Goal: Check status: Check status

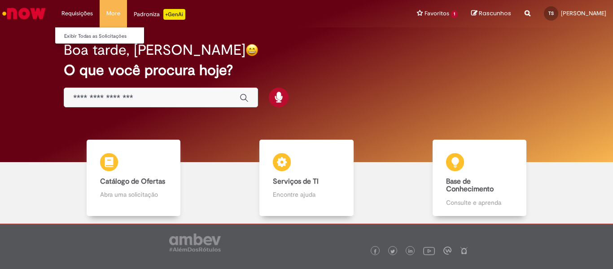
click at [87, 12] on li "Requisições Exibir Todas as Solicitações" at bounding box center [77, 13] width 45 height 27
click at [83, 37] on link "Exibir Todas as Solicitações" at bounding box center [104, 36] width 99 height 10
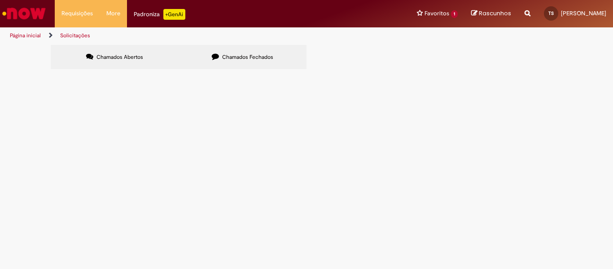
click at [240, 57] on span "Chamados Fechados" at bounding box center [247, 56] width 51 height 7
click at [0, 0] on span "POR FAVOR TRIANGULAR NF DE VENDA 28545 E DE REMESSA 28546 PARA BP ONE LOGISTICA…" at bounding box center [0, 0] width 0 height 0
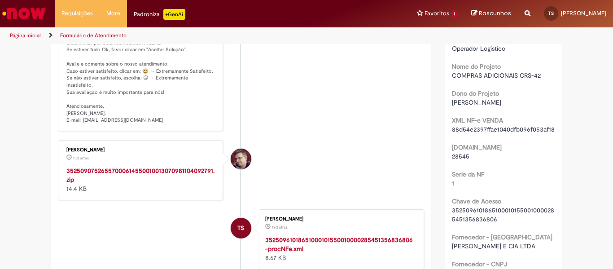
scroll to position [276, 0]
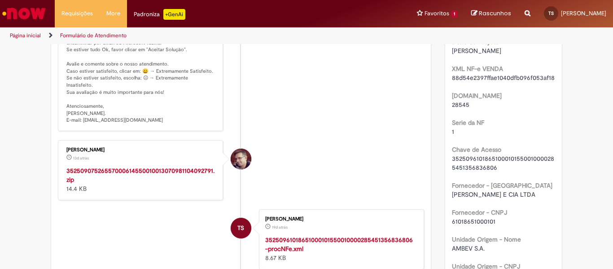
click at [132, 172] on strong "35250907526557000614550010013070981104092791.zip" at bounding box center [140, 174] width 148 height 17
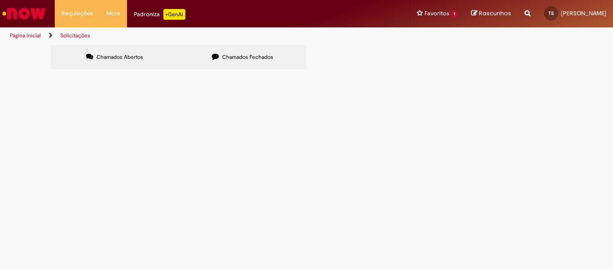
click at [238, 55] on span "Chamados Fechados" at bounding box center [247, 56] width 51 height 7
click at [0, 0] on span "POR FAVOR TRIANGULAR NF DE VENDA 28456 E DE REMESSA 28457 PARA BP ONE LOGISTICA…" at bounding box center [0, 0] width 0 height 0
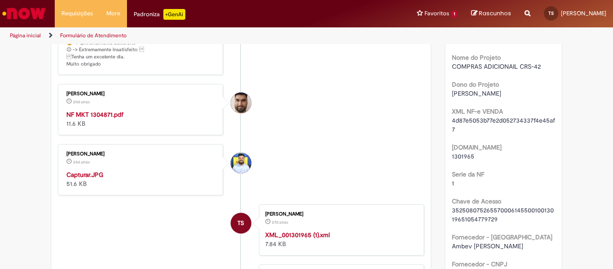
scroll to position [276, 0]
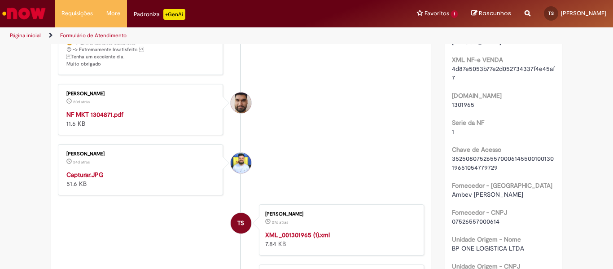
click at [113, 118] on strong "NF MKT 1304871.pdf" at bounding box center [94, 114] width 57 height 8
click at [75, 34] on link "Exibir Todas as Solicitações" at bounding box center [104, 36] width 99 height 10
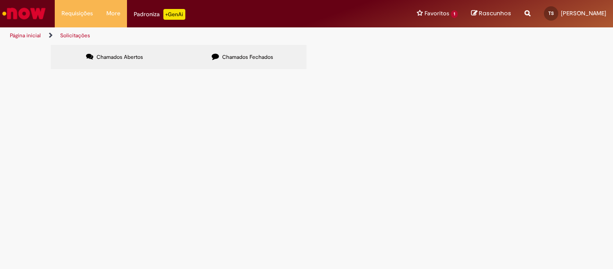
click at [241, 56] on span "Chamados Fechados" at bounding box center [247, 56] width 51 height 7
click at [0, 0] on span "POR FAVOR TRIANGULAR NF DE VENDA 28605 E DE REMESSA 28606 PARA BP ONE LOGISTICA…" at bounding box center [0, 0] width 0 height 0
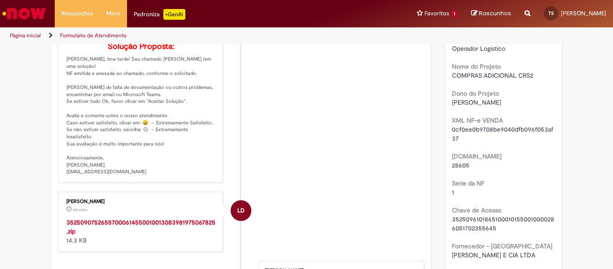
scroll to position [276, 0]
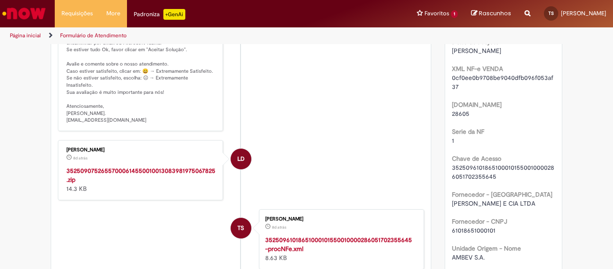
click at [150, 169] on strong "35250907526557000614550010013083981975067825.zip" at bounding box center [140, 174] width 149 height 17
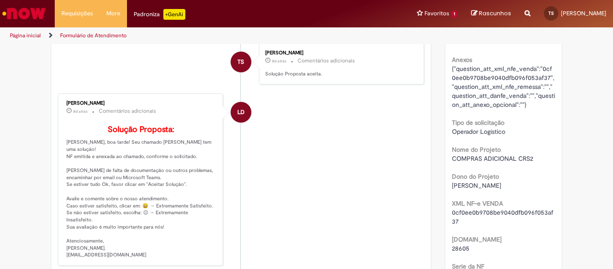
scroll to position [0, 0]
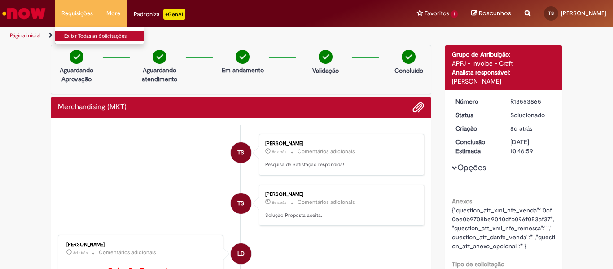
click at [72, 35] on link "Exibir Todas as Solicitações" at bounding box center [104, 36] width 99 height 10
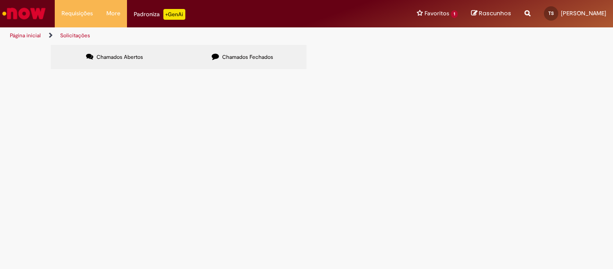
click at [261, 55] on span "Chamados Fechados" at bounding box center [247, 56] width 51 height 7
click at [0, 0] on td "FAVOR TRIANGULAR NF DE VENDA 28493 E NF DE REMESSA 28494 PARA DESTINATARIO BP O…" at bounding box center [0, 0] width 0 height 0
click at [0, 0] on span "FAVOR TRIANGULAR NF DE VENDA 28493 E NF DE REMESSA 28494 PARA DESTINATARIO BP O…" at bounding box center [0, 0] width 0 height 0
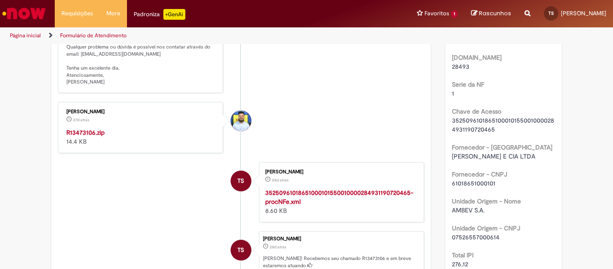
scroll to position [269, 0]
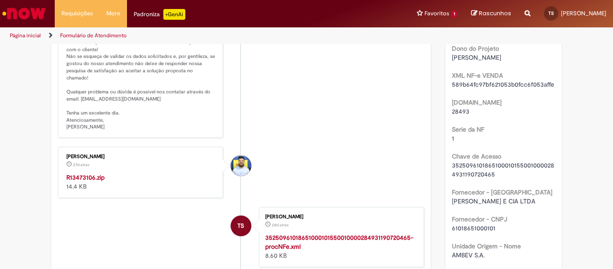
click at [92, 176] on strong "R13473106.zip" at bounding box center [85, 177] width 38 height 8
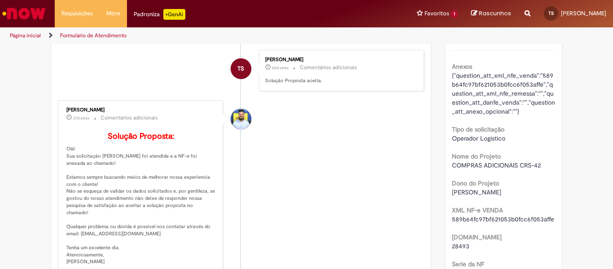
scroll to position [0, 0]
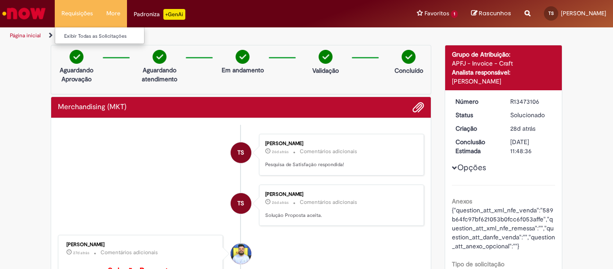
click at [66, 15] on li "Requisições Exibir Todas as Solicitações" at bounding box center [77, 13] width 45 height 27
click at [73, 39] on link "Exibir Todas as Solicitações" at bounding box center [104, 36] width 99 height 10
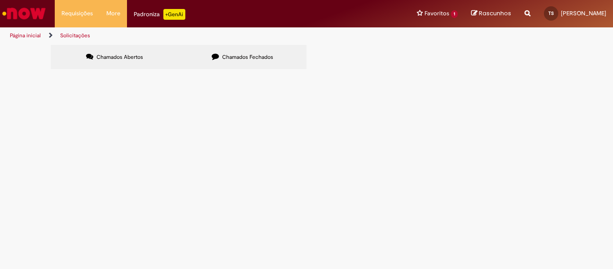
click at [231, 56] on span "Chamados Fechados" at bounding box center [247, 56] width 51 height 7
click at [0, 0] on span "FAVOR TRIANGULAR NF DE VENDA 28514 E NF DE REMESSA 28515 PARA DESTINATÁRIO BP O…" at bounding box center [0, 0] width 0 height 0
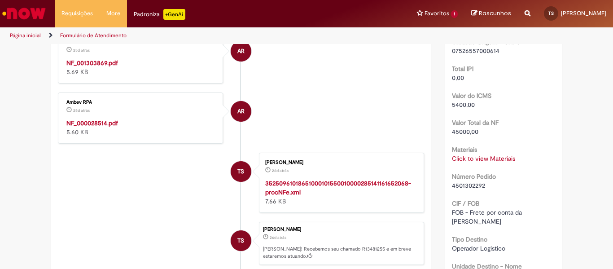
scroll to position [411, 0]
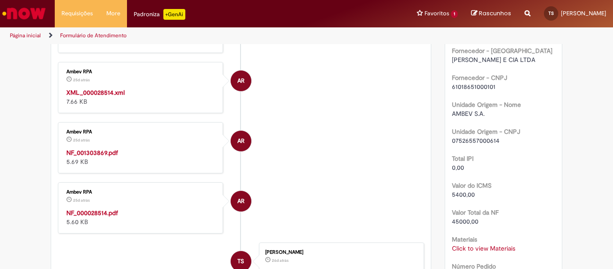
click at [96, 157] on strong "NF_001303869.pdf" at bounding box center [92, 152] width 52 height 8
